Goal: Task Accomplishment & Management: Use online tool/utility

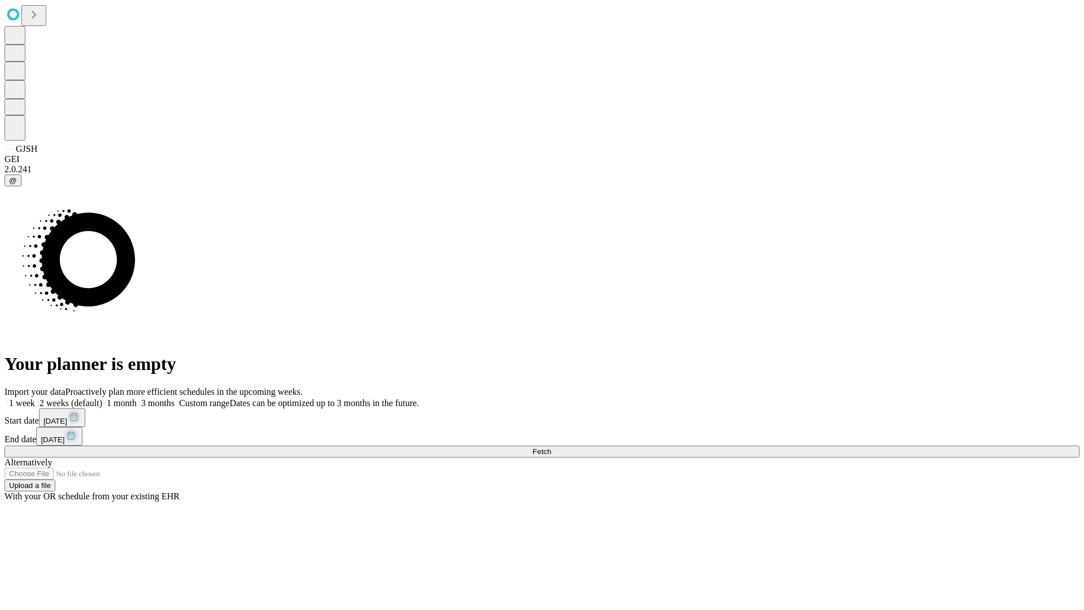
click at [551, 447] on span "Fetch" at bounding box center [542, 451] width 19 height 8
